Goal: Find specific page/section: Find specific page/section

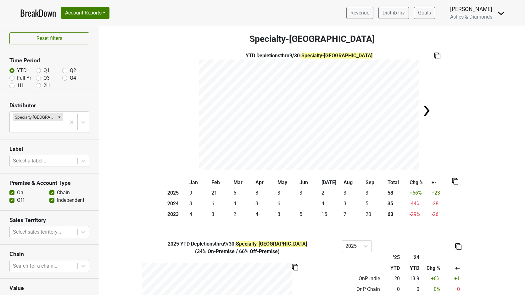
scroll to position [277, 0]
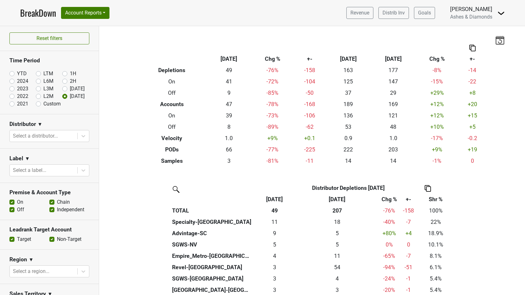
scroll to position [108, 0]
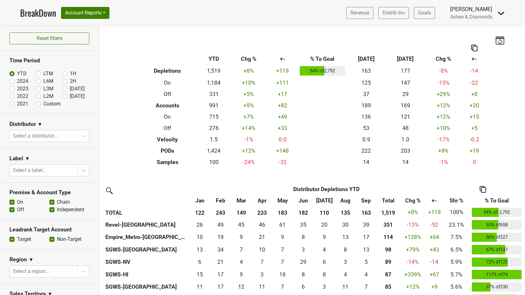
click at [70, 95] on label "Oct '25" at bounding box center [77, 96] width 15 height 8
click at [64, 95] on input "Oct '25" at bounding box center [74, 95] width 25 height 6
radio input "true"
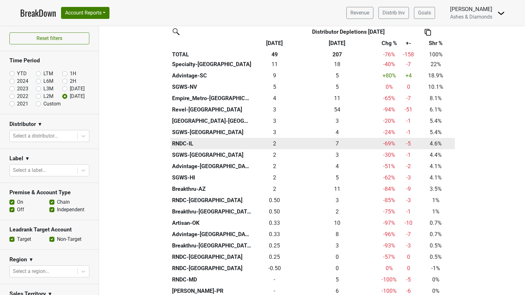
scroll to position [158, 0]
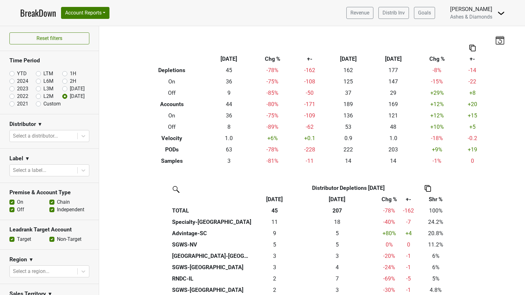
scroll to position [104, 0]
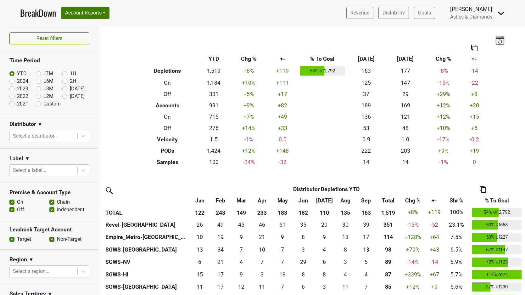
click at [70, 96] on label "[DATE]" at bounding box center [77, 96] width 15 height 8
click at [63, 96] on input "[DATE]" at bounding box center [74, 95] width 25 height 6
radio input "true"
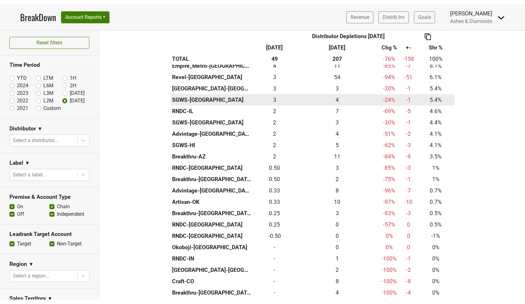
scroll to position [197, 0]
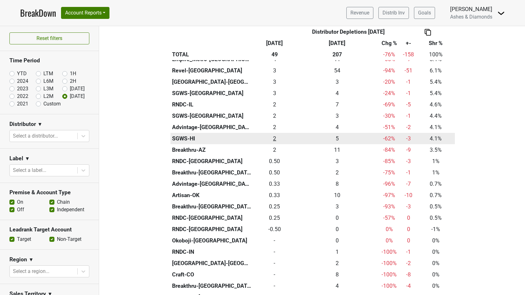
click at [275, 134] on div "2 2" at bounding box center [275, 138] width 41 height 8
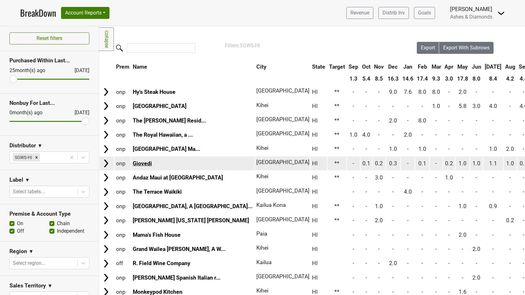
click at [150, 160] on link "Giovedi" at bounding box center [142, 163] width 19 height 6
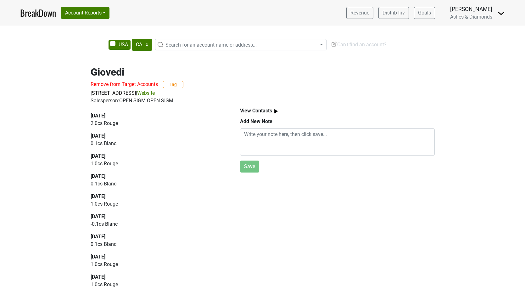
select select "CA"
click at [31, 13] on link "BreakDown" at bounding box center [38, 12] width 36 height 13
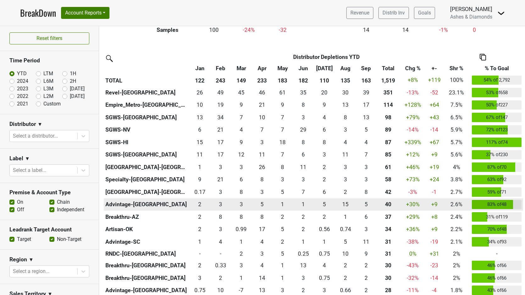
scroll to position [136, 0]
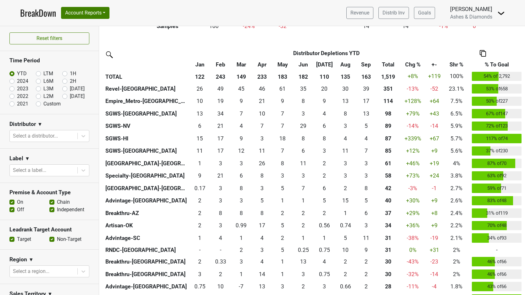
click at [70, 97] on label "[DATE]" at bounding box center [77, 96] width 15 height 8
click at [65, 97] on input "[DATE]" at bounding box center [74, 95] width 25 height 6
radio input "true"
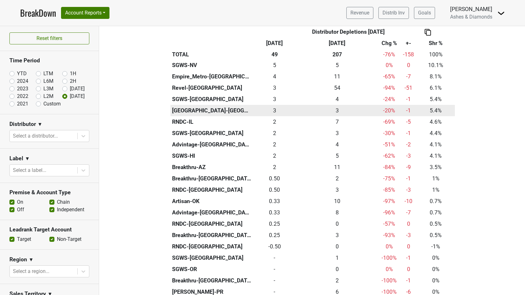
scroll to position [185, 0]
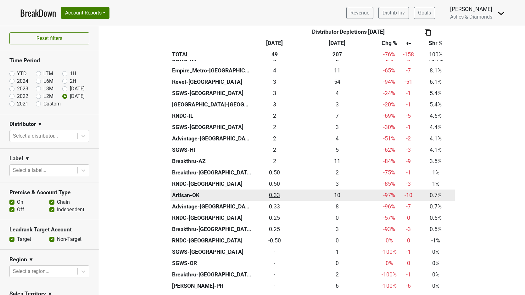
click at [274, 192] on div "0.33 0.33" at bounding box center [275, 195] width 41 height 8
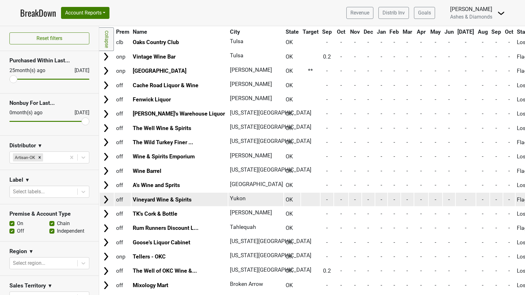
scroll to position [834, 0]
